Goal: Transaction & Acquisition: Purchase product/service

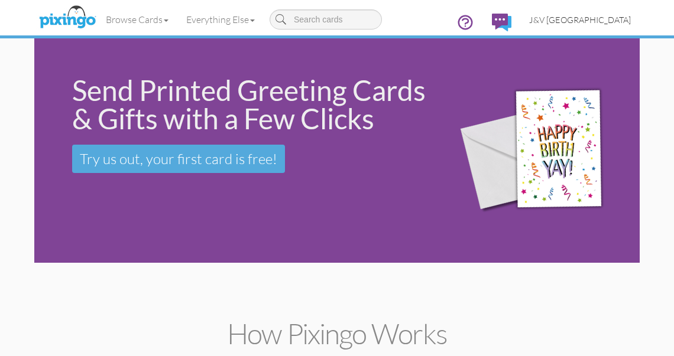
click at [586, 16] on span "J&V [GEOGRAPHIC_DATA]" at bounding box center [580, 20] width 102 height 10
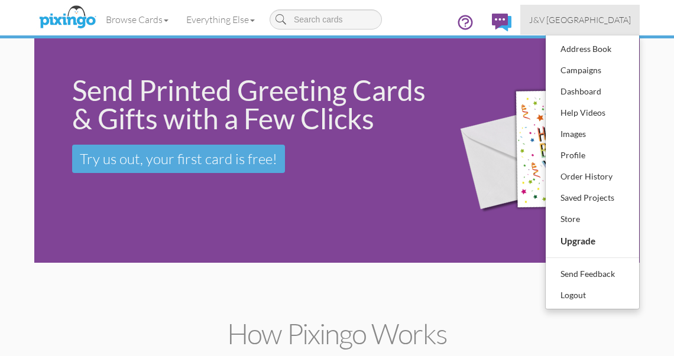
click at [586, 17] on span "J&V [GEOGRAPHIC_DATA]" at bounding box center [580, 20] width 102 height 10
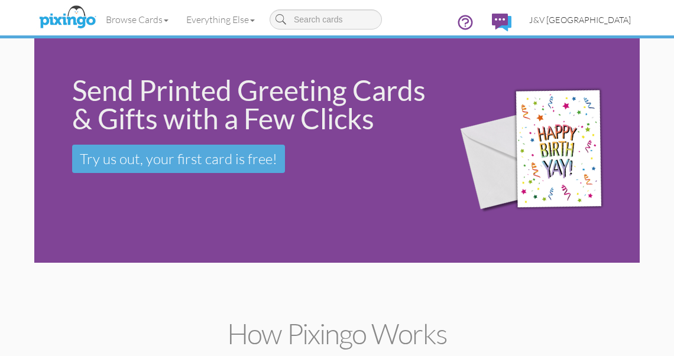
click at [575, 20] on span "J&V [GEOGRAPHIC_DATA]" at bounding box center [580, 20] width 102 height 10
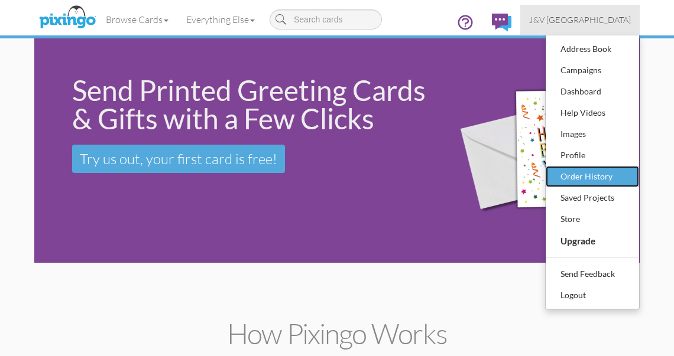
click at [601, 174] on div "Order History" at bounding box center [592, 177] width 70 height 18
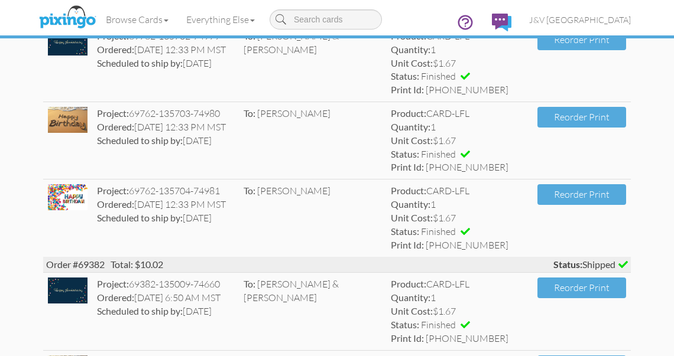
scroll to position [378, 0]
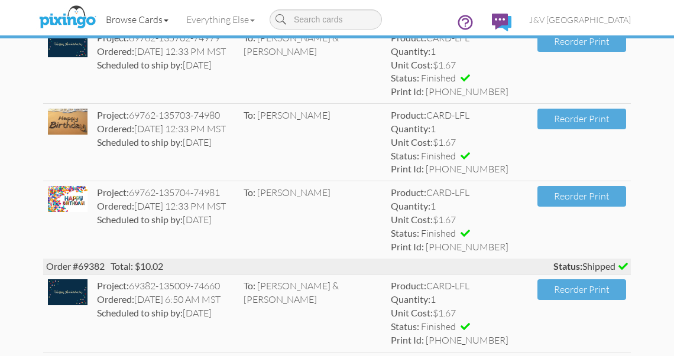
click at [132, 15] on link "Browse Cards" at bounding box center [137, 20] width 80 height 30
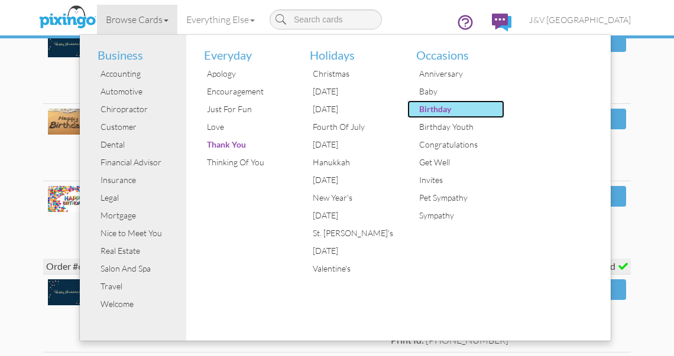
click at [424, 110] on div "Birthday" at bounding box center [460, 109] width 89 height 18
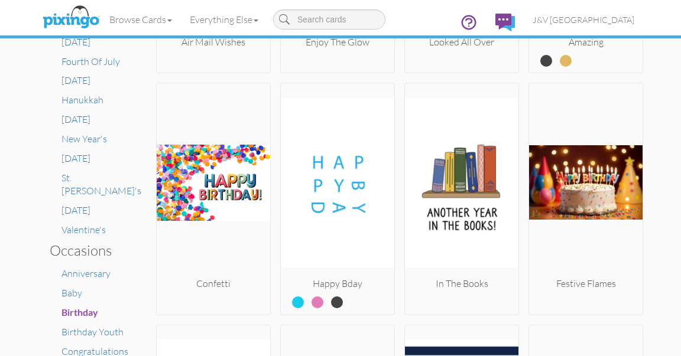
scroll to position [588, 0]
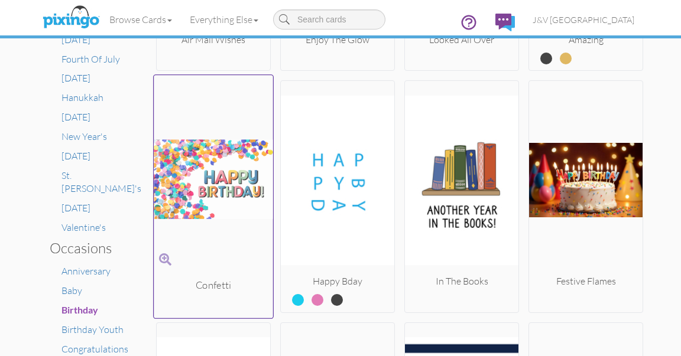
click at [202, 202] on img at bounding box center [213, 179] width 119 height 199
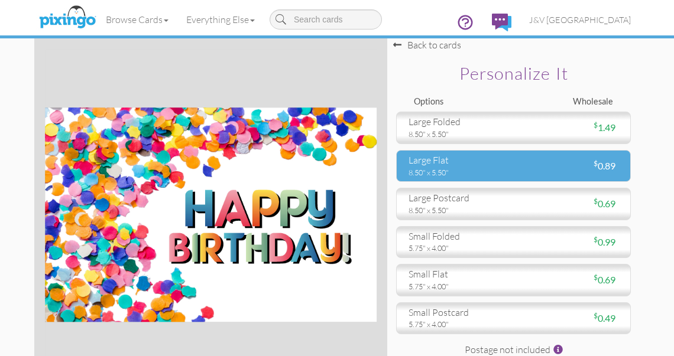
click at [447, 161] on div "large flat" at bounding box center [456, 161] width 96 height 14
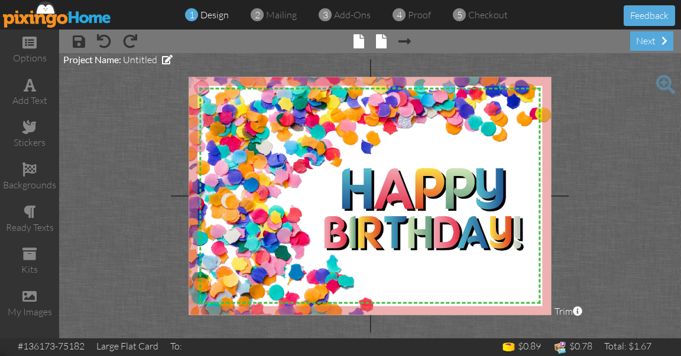
click at [384, 45] on span at bounding box center [381, 41] width 11 height 14
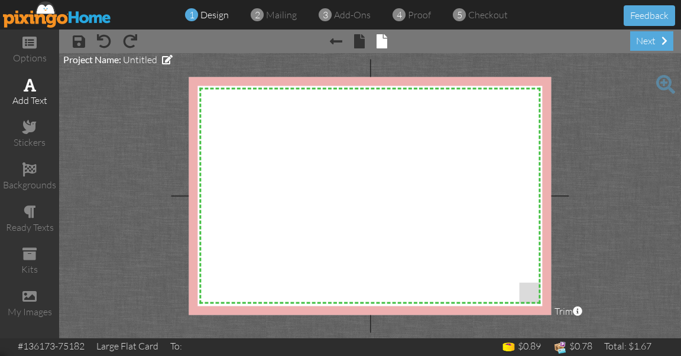
click at [35, 85] on span at bounding box center [30, 85] width 12 height 14
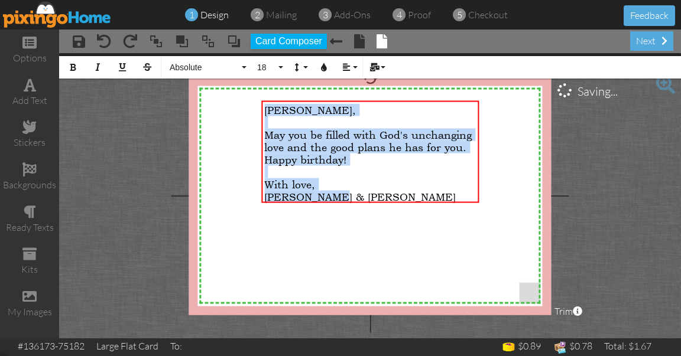
drag, startPoint x: 353, startPoint y: 193, endPoint x: 249, endPoint y: 104, distance: 137.5
click at [249, 104] on div "X X X X X X X X X X X X X X X X X X X X X X X X X X X X X X X X X X X X X X X X…" at bounding box center [370, 196] width 362 height 238
click at [206, 70] on span "Absolute" at bounding box center [203, 68] width 71 height 10
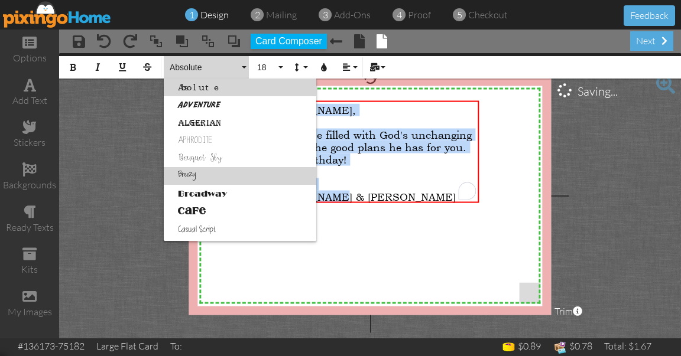
click at [207, 170] on link "Breezy" at bounding box center [240, 176] width 153 height 18
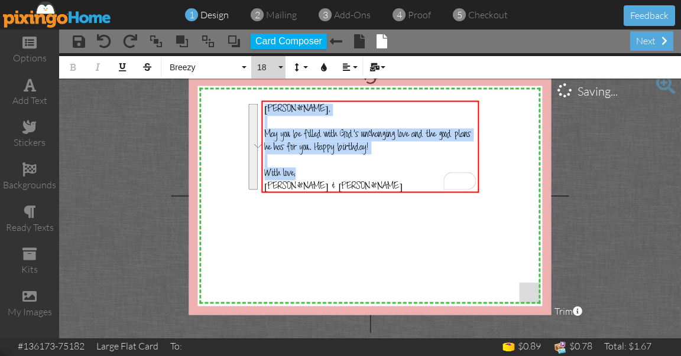
click at [272, 73] on button "18" at bounding box center [268, 67] width 34 height 22
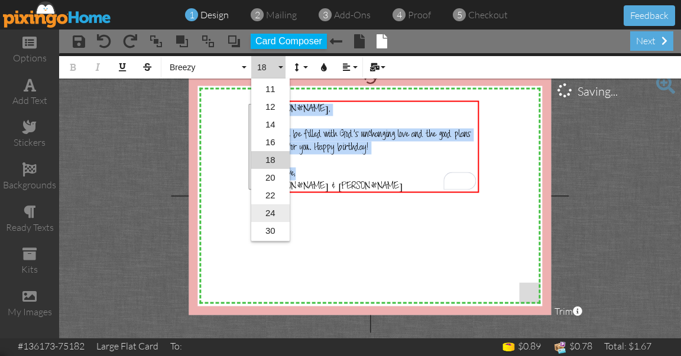
click at [281, 210] on link "24" at bounding box center [270, 214] width 38 height 18
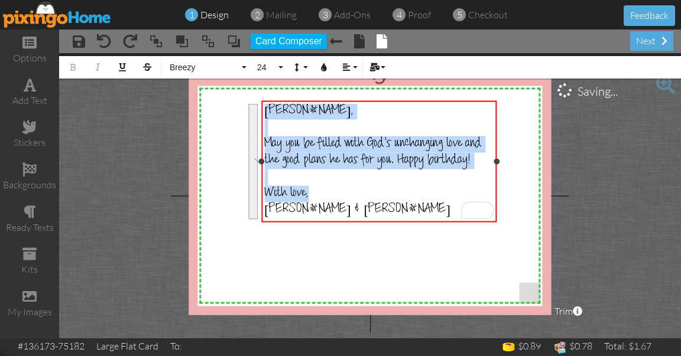
drag, startPoint x: 478, startPoint y: 170, endPoint x: 496, endPoint y: 170, distance: 17.7
click at [496, 170] on div "[PERSON_NAME], ​ May you be filled with [DEMOGRAPHIC_DATA]'s unchanging love an…" at bounding box center [378, 161] width 235 height 122
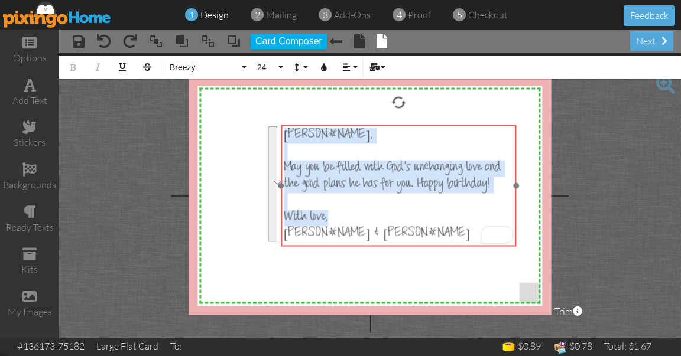
drag, startPoint x: 420, startPoint y: 100, endPoint x: 439, endPoint y: 125, distance: 31.6
click at [439, 125] on div at bounding box center [398, 186] width 241 height 128
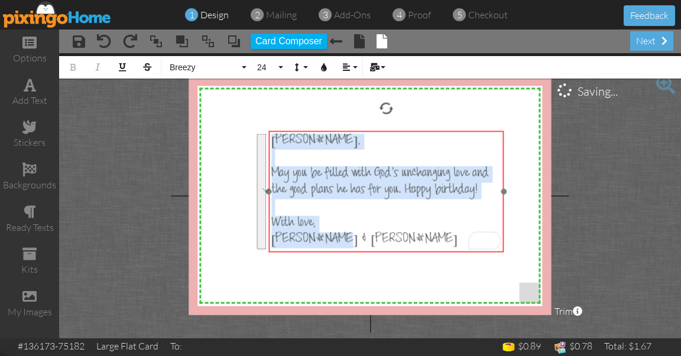
drag, startPoint x: 391, startPoint y: 127, endPoint x: 379, endPoint y: 132, distance: 13.5
click at [379, 132] on div "​ [PERSON_NAME], ​ May you be filled with God's unchanging love and the good pl…" at bounding box center [385, 191] width 235 height 121
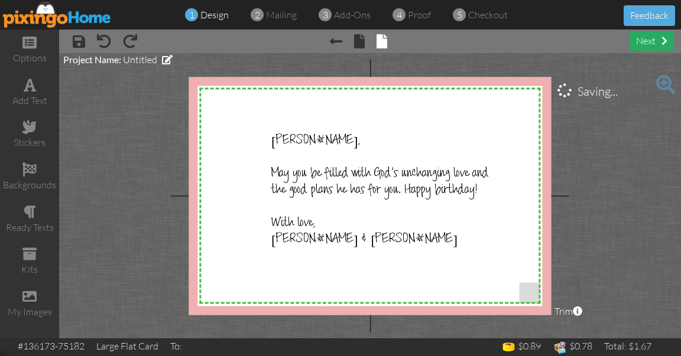
click at [652, 45] on div "next" at bounding box center [651, 41] width 43 height 20
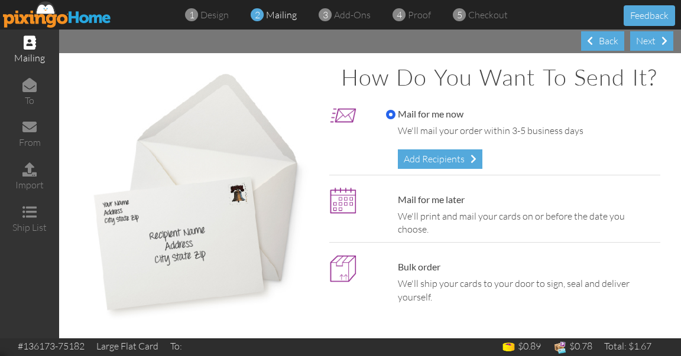
click at [444, 202] on label "Mail for me later" at bounding box center [425, 200] width 79 height 14
click at [395, 202] on input "Mail for me later" at bounding box center [390, 200] width 9 height 9
radio input "true"
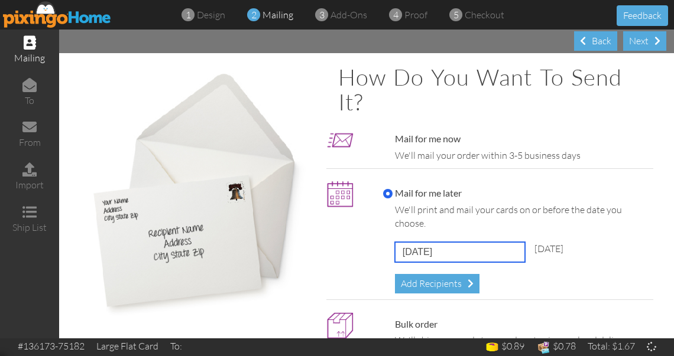
click at [431, 254] on input "[DATE]" at bounding box center [460, 252] width 130 height 20
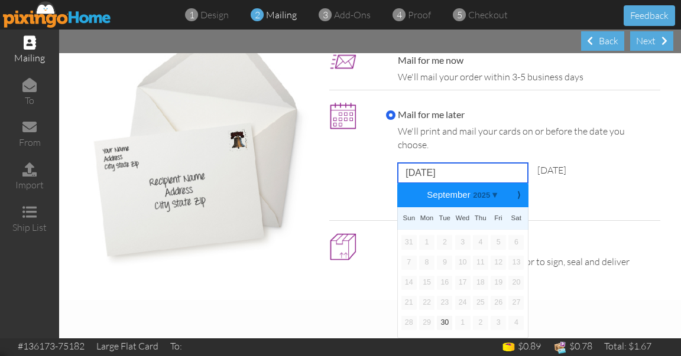
scroll to position [78, 0]
click at [515, 194] on b "⟩" at bounding box center [519, 195] width 8 height 9
click at [461, 241] on link "1" at bounding box center [462, 242] width 15 height 14
type input "[DATE]"
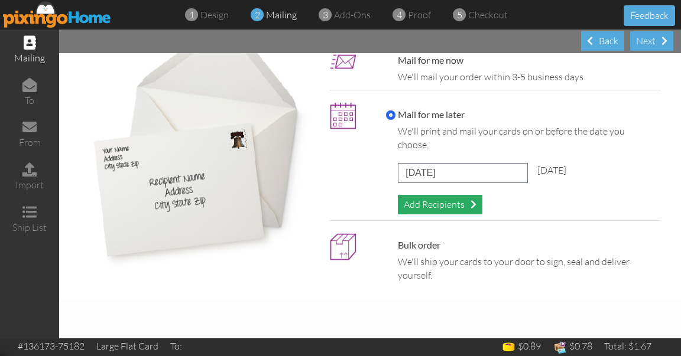
click at [458, 202] on div "Add Recipients" at bounding box center [440, 205] width 85 height 20
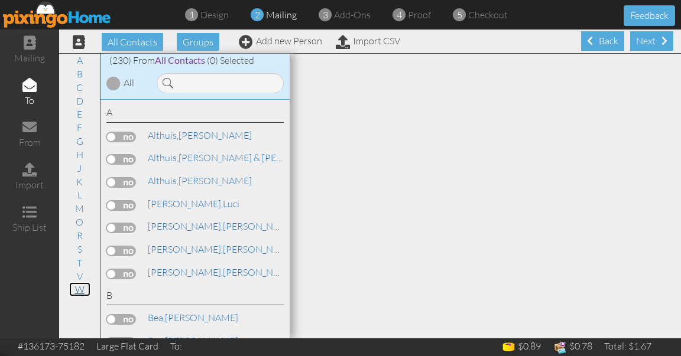
click at [83, 291] on link "W" at bounding box center [79, 290] width 21 height 14
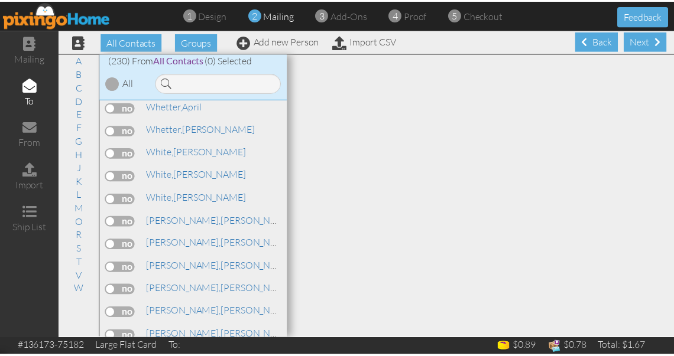
scroll to position [5247, 0]
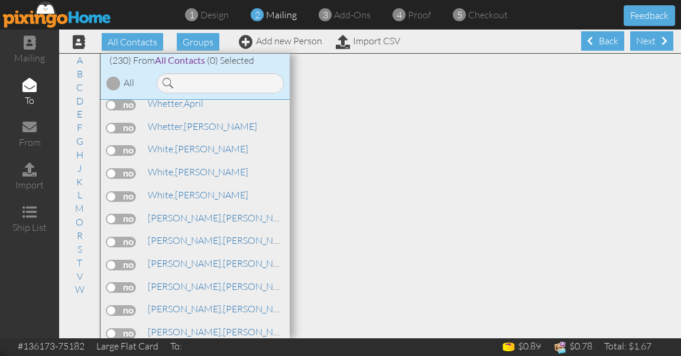
click at [131, 306] on label at bounding box center [121, 311] width 30 height 11
click at [0, 0] on input "checkbox" at bounding box center [0, 0] width 0 height 0
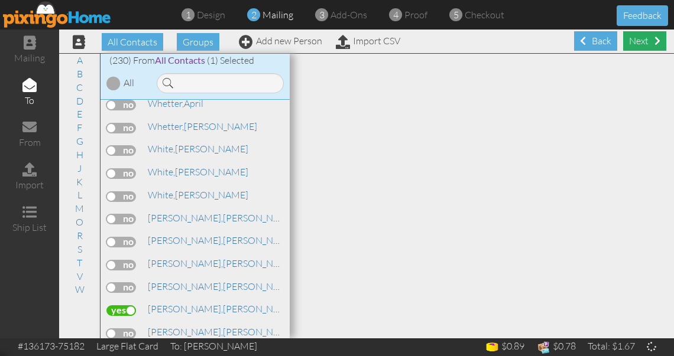
click at [638, 41] on div "Next" at bounding box center [644, 41] width 43 height 20
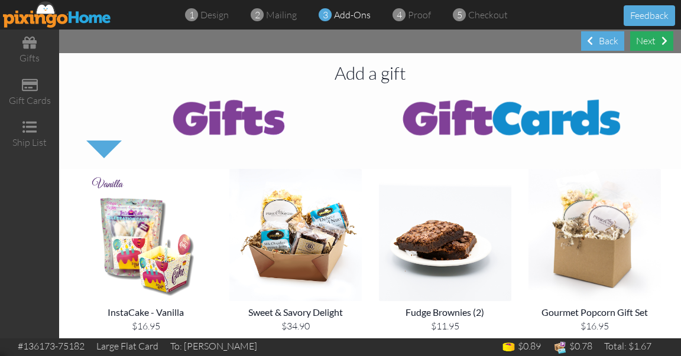
click at [647, 41] on div "Next" at bounding box center [651, 41] width 43 height 20
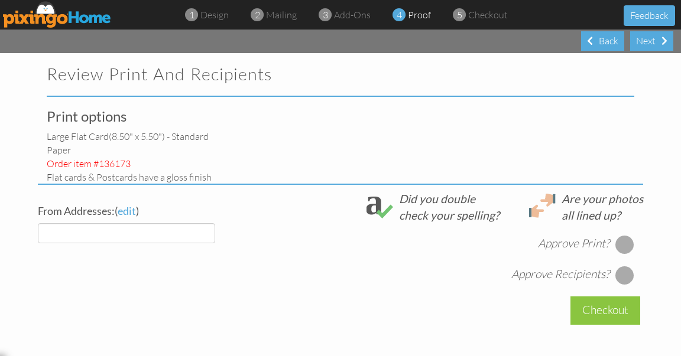
select select "object:3498"
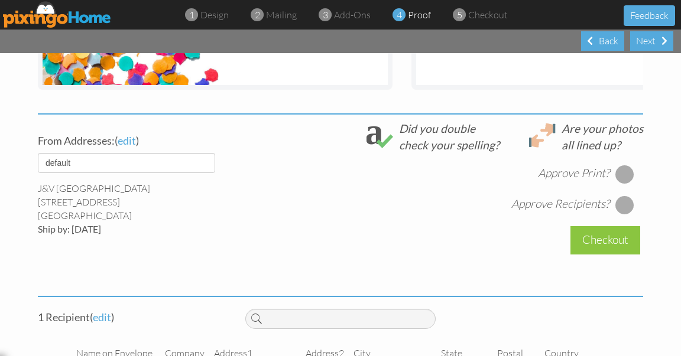
scroll to position [400, 0]
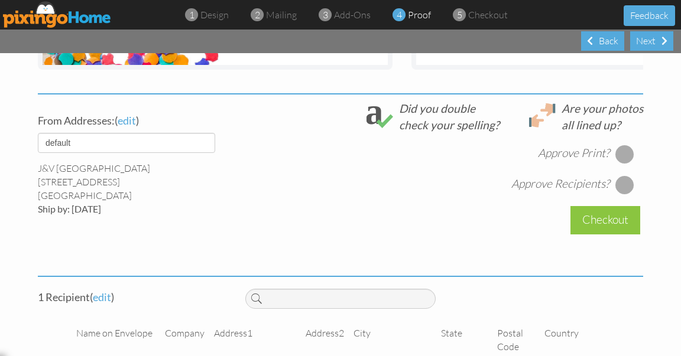
click at [620, 164] on div at bounding box center [624, 154] width 19 height 19
click at [619, 190] on div at bounding box center [624, 185] width 19 height 19
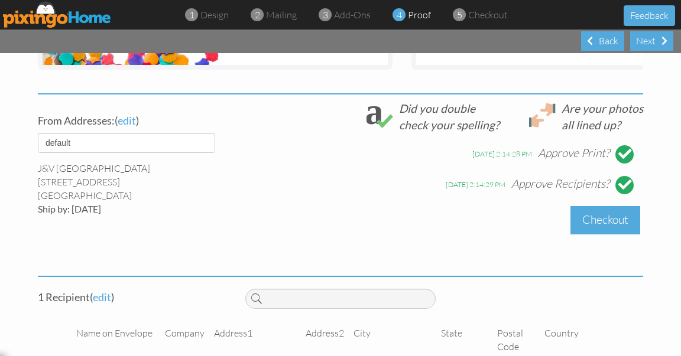
click at [603, 228] on div "Checkout" at bounding box center [605, 220] width 70 height 28
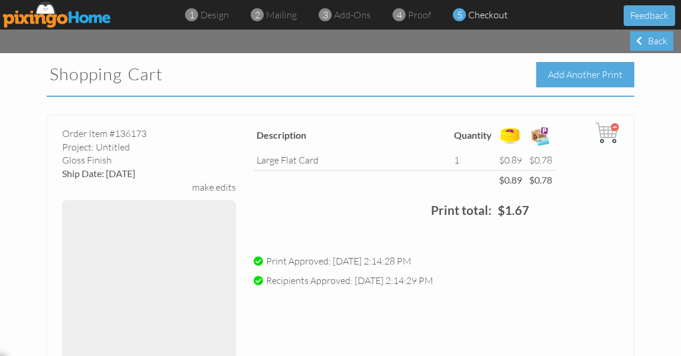
click at [576, 79] on div "Add Another Print" at bounding box center [585, 74] width 98 height 25
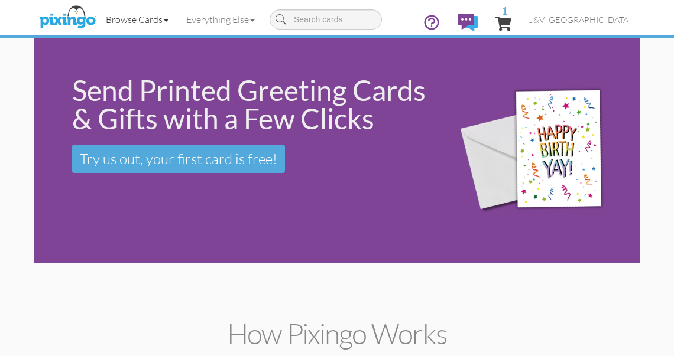
click at [134, 21] on link "Browse Cards" at bounding box center [137, 20] width 80 height 30
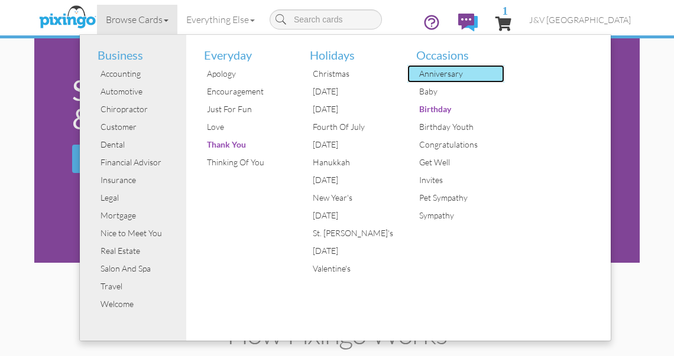
click at [440, 70] on div "Anniversary" at bounding box center [460, 74] width 89 height 18
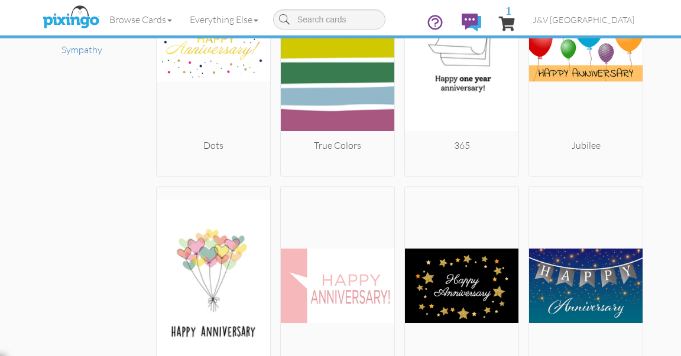
scroll to position [970, 0]
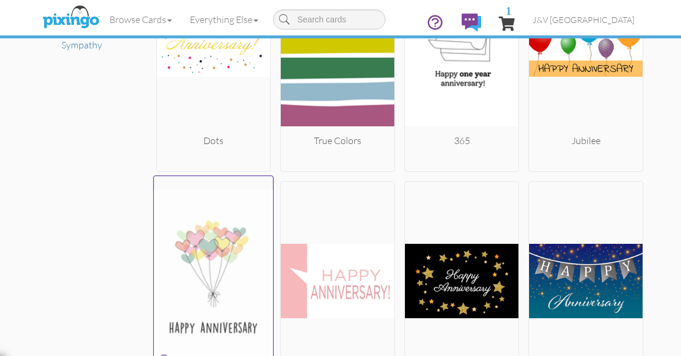
click at [215, 268] on img at bounding box center [213, 280] width 119 height 199
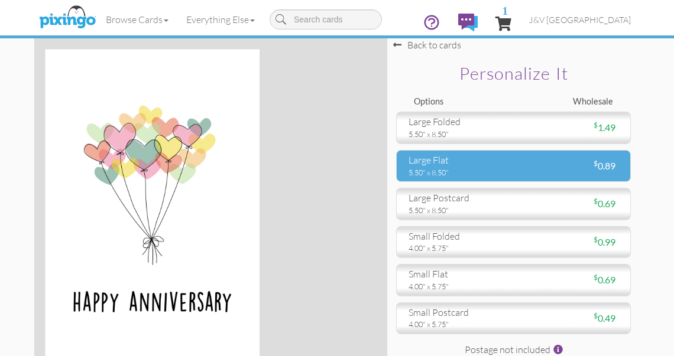
click at [431, 167] on div "5.50" x 8.50"" at bounding box center [456, 172] width 96 height 11
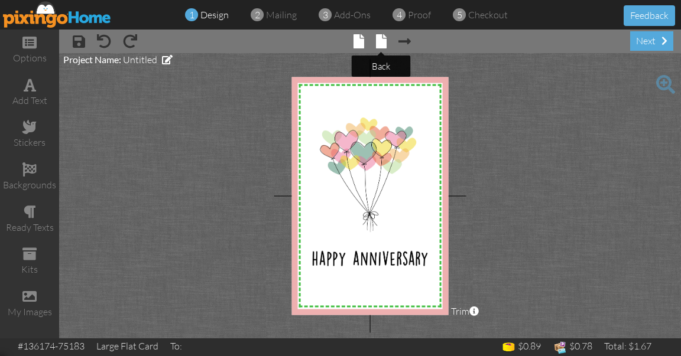
click at [381, 41] on span at bounding box center [381, 41] width 11 height 14
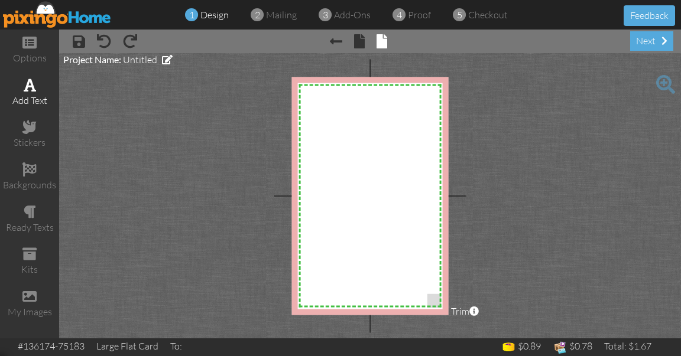
click at [30, 85] on span at bounding box center [30, 85] width 12 height 14
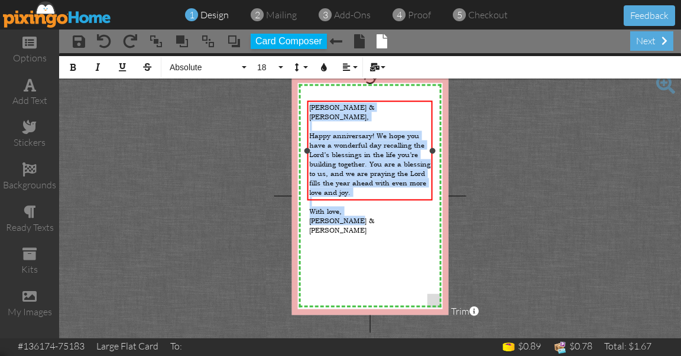
drag, startPoint x: 310, startPoint y: 107, endPoint x: 371, endPoint y: 194, distance: 106.6
click at [371, 194] on div "[PERSON_NAME] & [PERSON_NAME], ​ Happy anniversary! We hope you have a wonderfu…" at bounding box center [369, 168] width 121 height 132
click at [222, 71] on span "Absolute" at bounding box center [203, 68] width 71 height 10
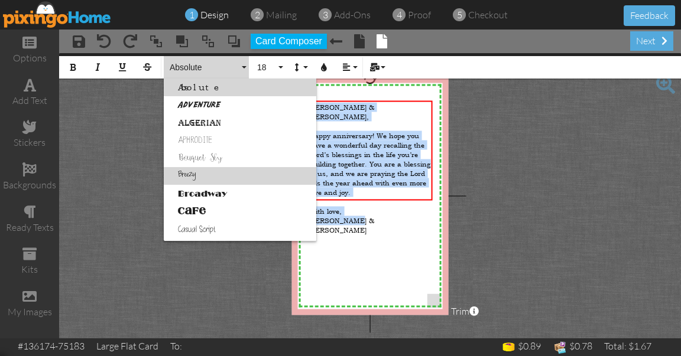
click at [212, 180] on link "Breezy" at bounding box center [240, 176] width 153 height 18
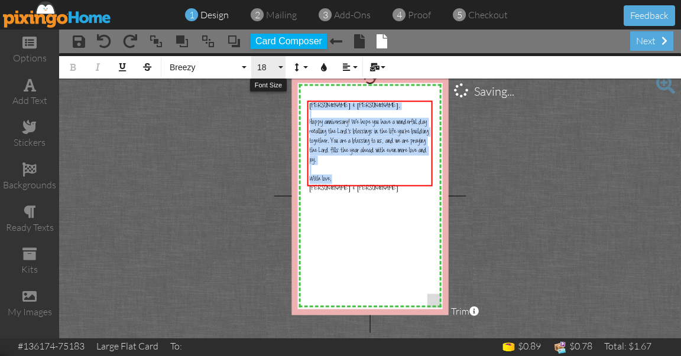
click at [270, 61] on button "18" at bounding box center [268, 67] width 34 height 22
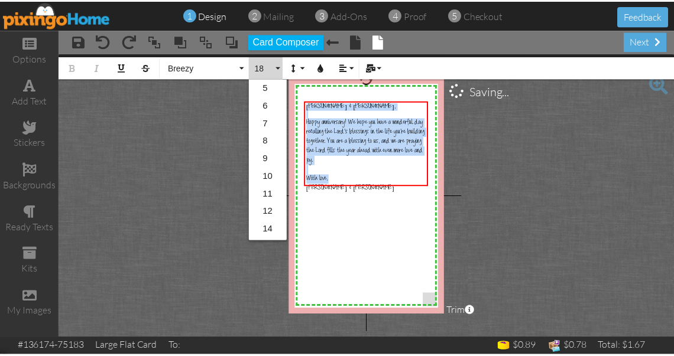
scroll to position [105, 0]
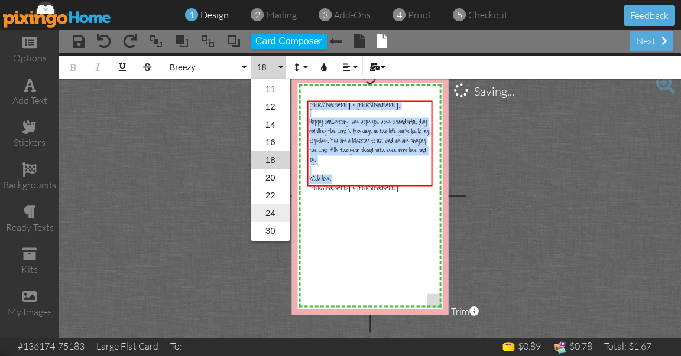
click at [277, 213] on link "24" at bounding box center [270, 214] width 38 height 18
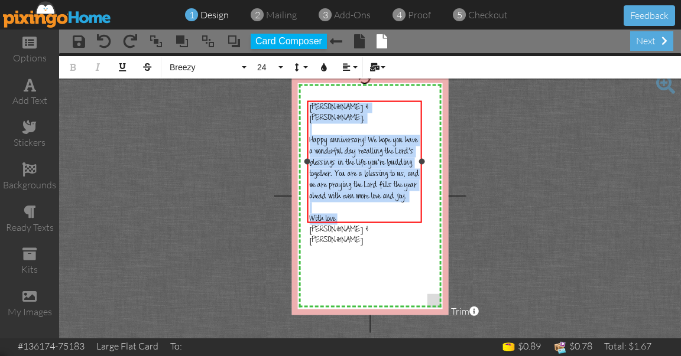
drag, startPoint x: 430, startPoint y: 162, endPoint x: 420, endPoint y: 171, distance: 13.8
click at [420, 171] on div "[PERSON_NAME] & [PERSON_NAME], ​ Happy anniversary! We hope you have a wonderfu…" at bounding box center [364, 161] width 115 height 122
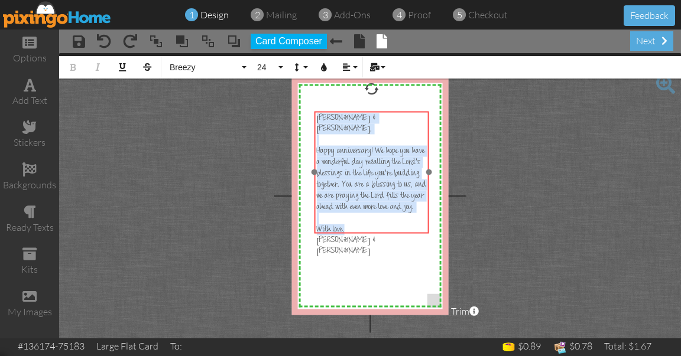
drag, startPoint x: 365, startPoint y: 100, endPoint x: 372, endPoint y: 111, distance: 12.3
click at [372, 111] on div "​ [PERSON_NAME] & [PERSON_NAME], ​ Happy anniversary! We hope you have a wonder…" at bounding box center [371, 184] width 115 height 147
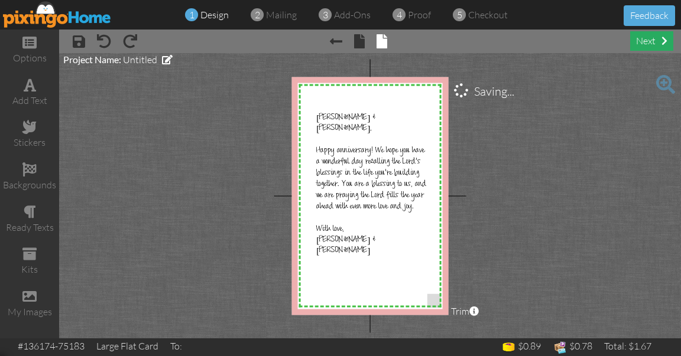
click at [649, 44] on div "next" at bounding box center [651, 41] width 43 height 20
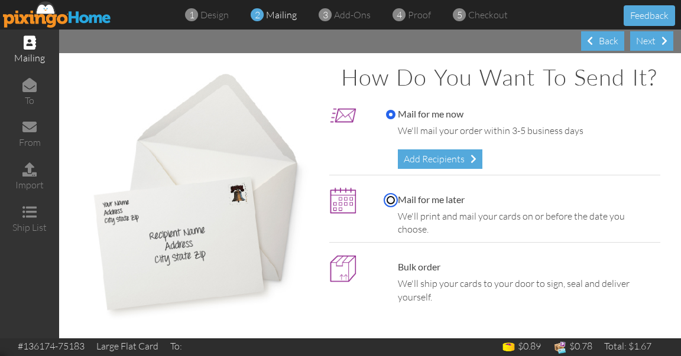
click at [387, 205] on input "Mail for me later" at bounding box center [390, 200] width 9 height 9
radio input "true"
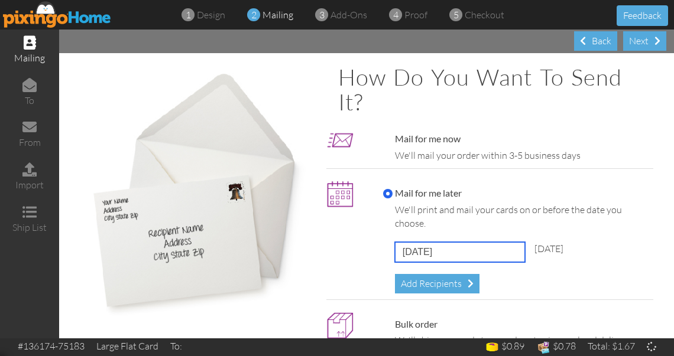
click at [410, 249] on input "[DATE]" at bounding box center [460, 252] width 130 height 20
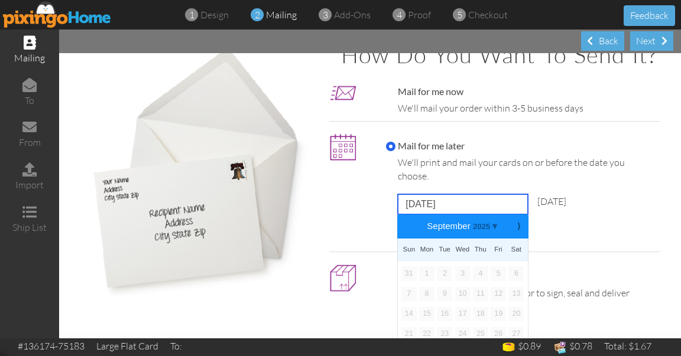
scroll to position [22, 0]
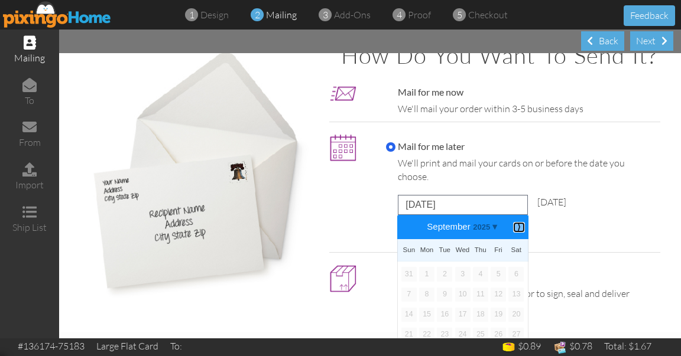
click at [516, 232] on b "⟩" at bounding box center [519, 227] width 8 height 9
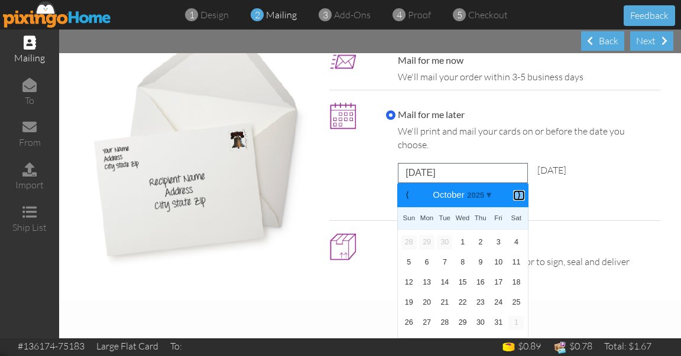
scroll to position [77, 0]
click at [441, 264] on link "7" at bounding box center [444, 263] width 15 height 14
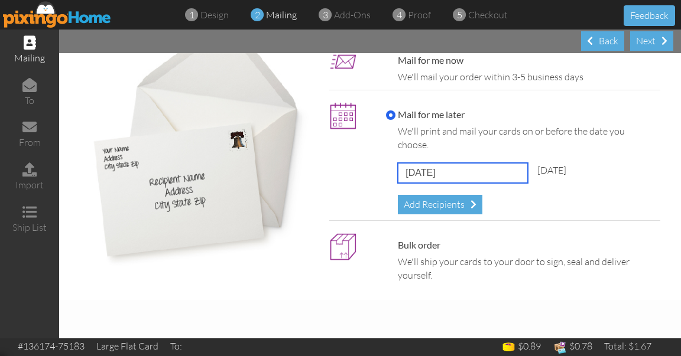
click at [450, 178] on input "[DATE]" at bounding box center [463, 173] width 130 height 20
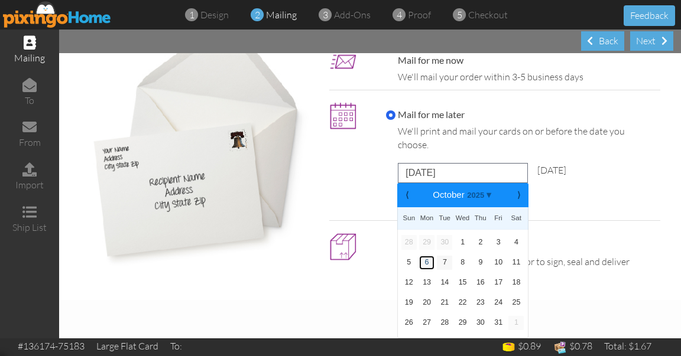
click at [421, 267] on link "6" at bounding box center [426, 263] width 15 height 14
type input "[DATE]"
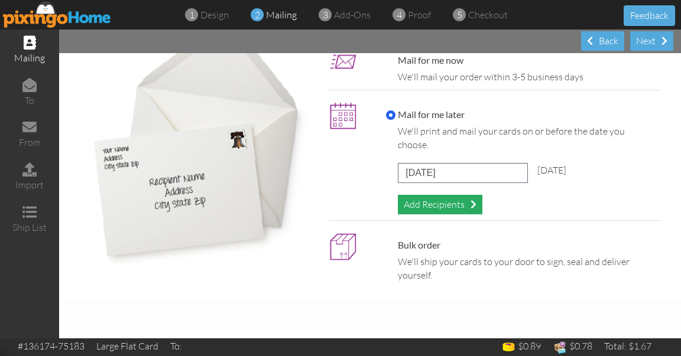
click at [444, 210] on div "Add Recipients" at bounding box center [440, 205] width 85 height 20
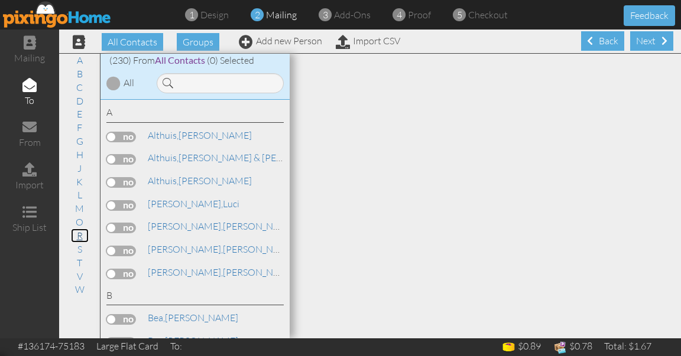
click at [79, 236] on link "R" at bounding box center [80, 236] width 18 height 14
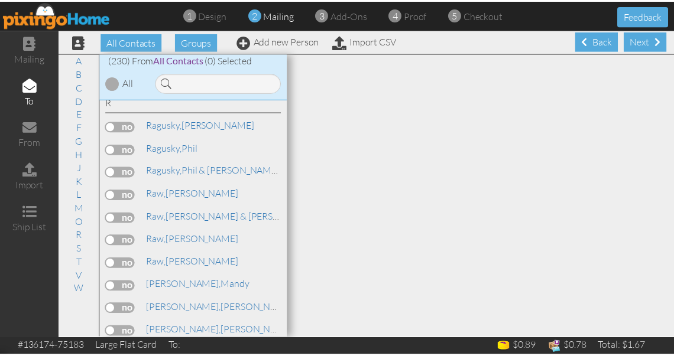
scroll to position [4081, 0]
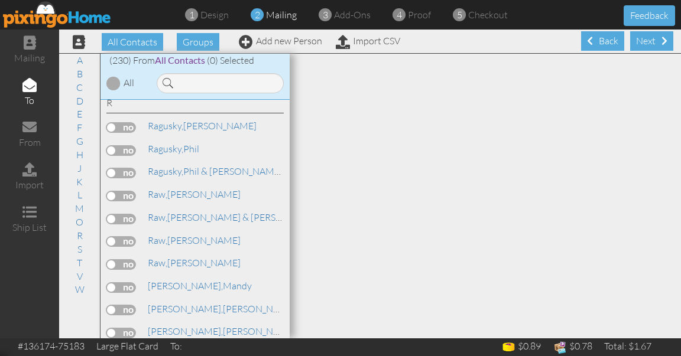
click at [131, 328] on label at bounding box center [121, 333] width 30 height 11
click at [0, 0] on input "checkbox" at bounding box center [0, 0] width 0 height 0
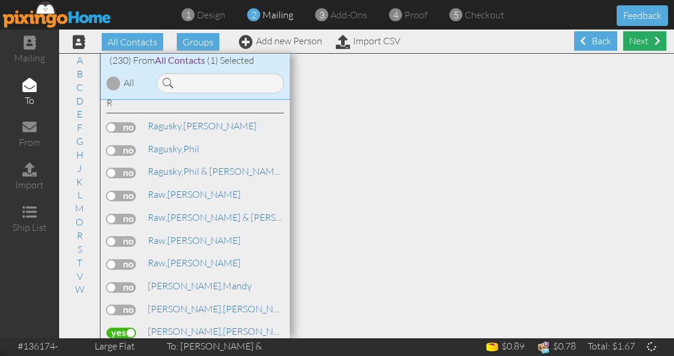
click at [639, 42] on div "Next" at bounding box center [644, 41] width 43 height 20
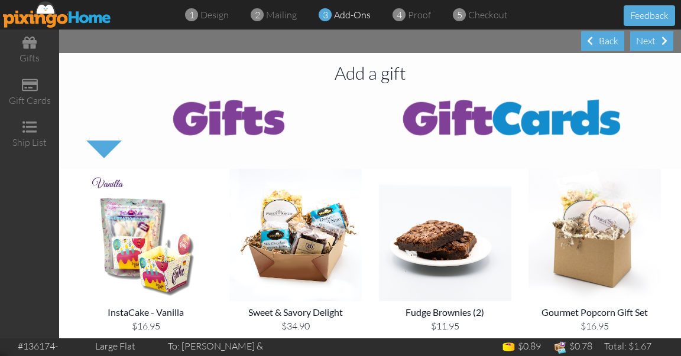
click at [639, 42] on div "Next" at bounding box center [651, 41] width 43 height 20
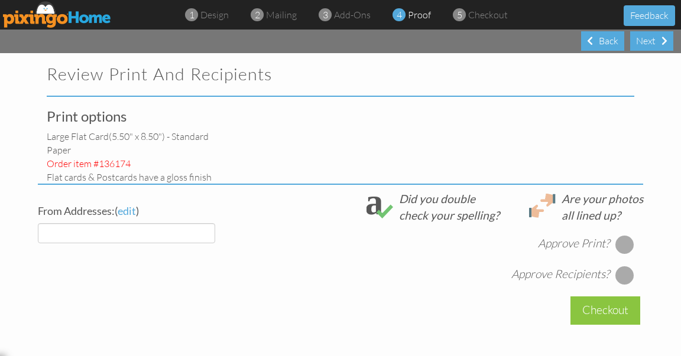
select select "object:5215"
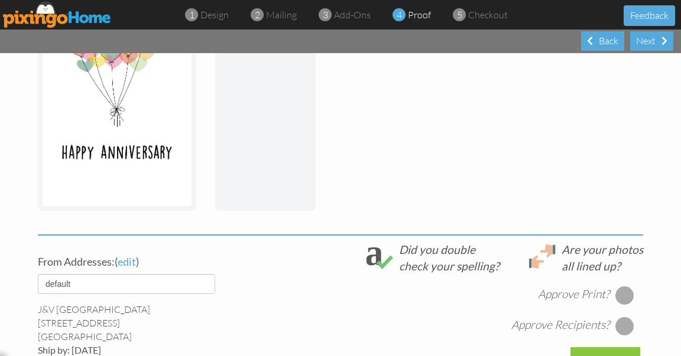
scroll to position [266, 0]
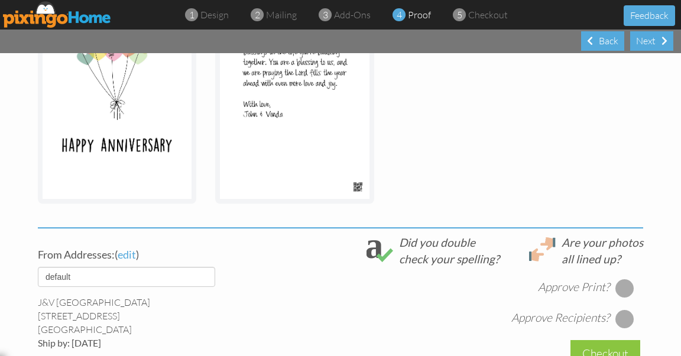
click at [625, 288] on div at bounding box center [624, 288] width 19 height 19
click at [623, 317] on div at bounding box center [624, 319] width 19 height 19
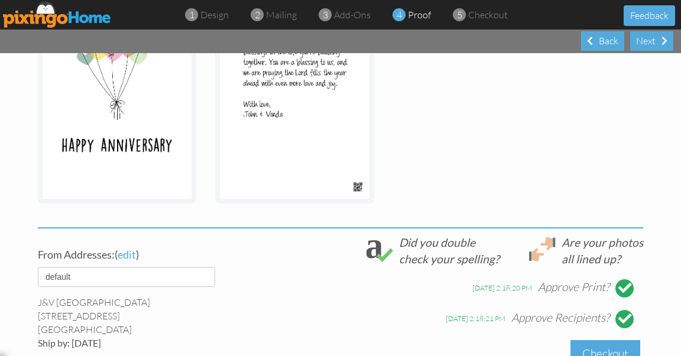
click at [612, 344] on div "Checkout" at bounding box center [605, 354] width 70 height 28
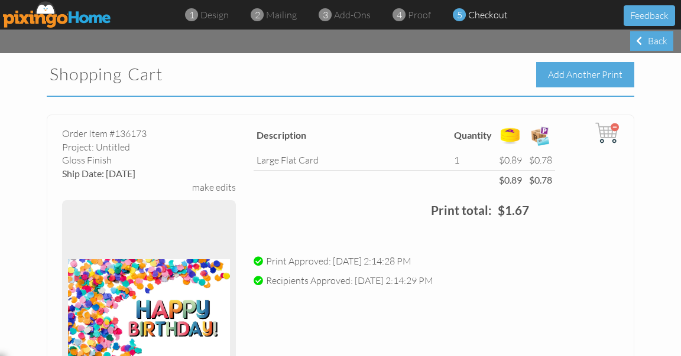
click at [547, 70] on div "Add Another Print" at bounding box center [585, 74] width 98 height 25
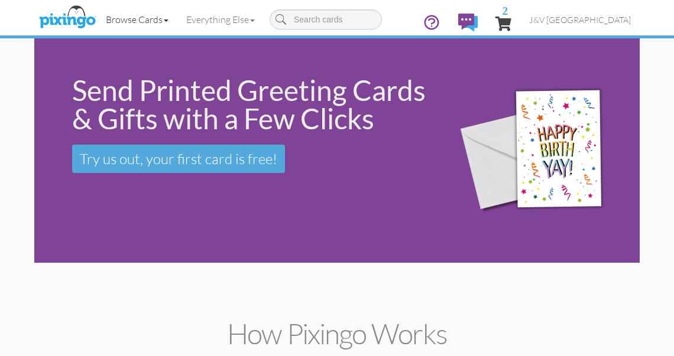
click at [133, 22] on link "Browse Cards" at bounding box center [137, 20] width 80 height 30
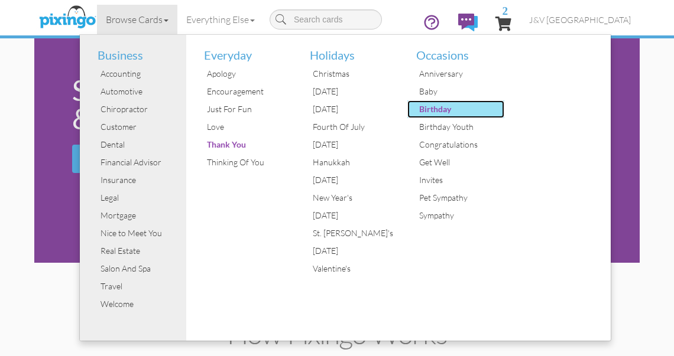
click at [434, 108] on div "Birthday" at bounding box center [460, 109] width 89 height 18
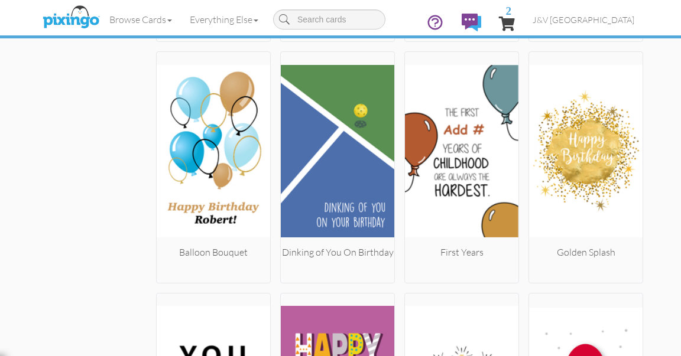
scroll to position [2071, 0]
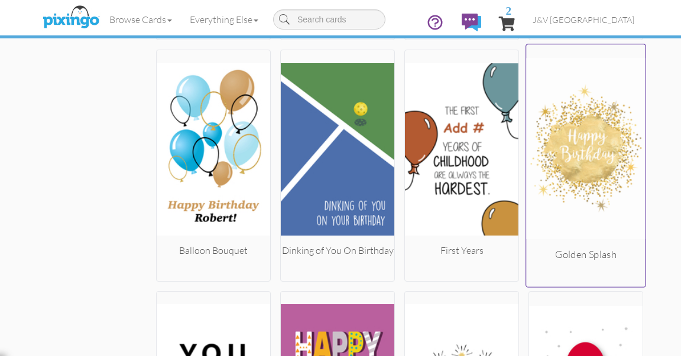
click at [587, 157] on img at bounding box center [585, 149] width 119 height 199
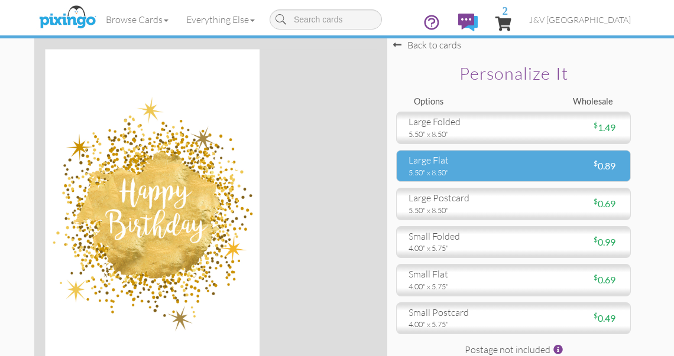
click at [513, 158] on div "large flat 5.50" x 8.50"" at bounding box center [456, 166] width 113 height 24
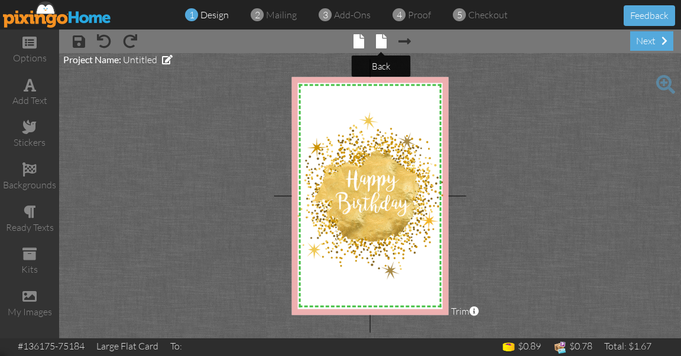
click at [379, 45] on span at bounding box center [381, 41] width 11 height 14
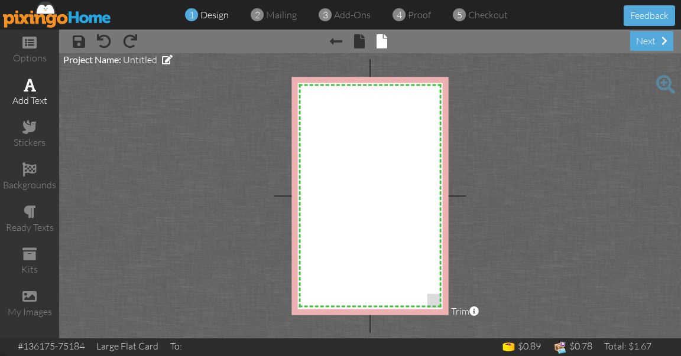
click at [34, 90] on span at bounding box center [30, 85] width 12 height 14
